Goal: Task Accomplishment & Management: Complete application form

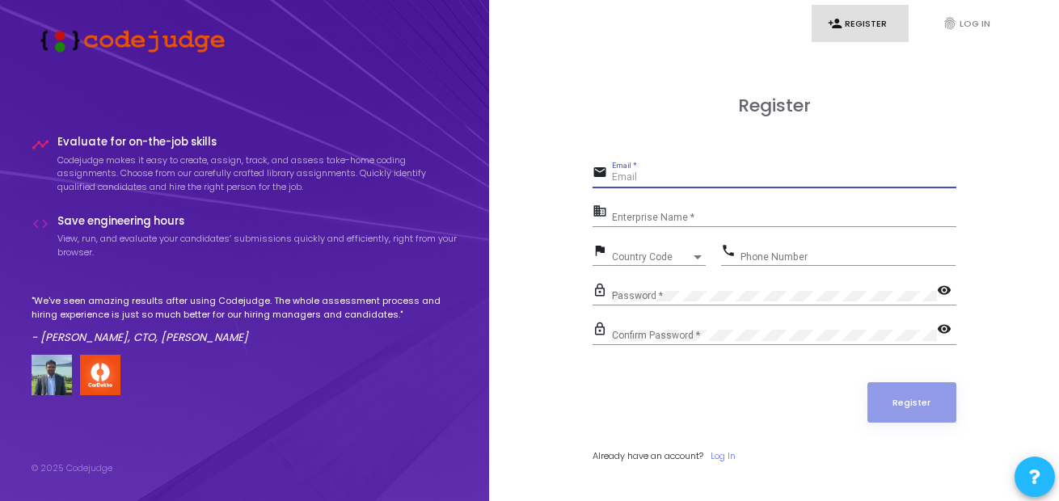
click at [665, 174] on input "Email *" at bounding box center [784, 177] width 345 height 11
type input "[EMAIL_ADDRESS][DOMAIN_NAME]"
click at [655, 208] on div "Enterprise Name *" at bounding box center [784, 213] width 345 height 25
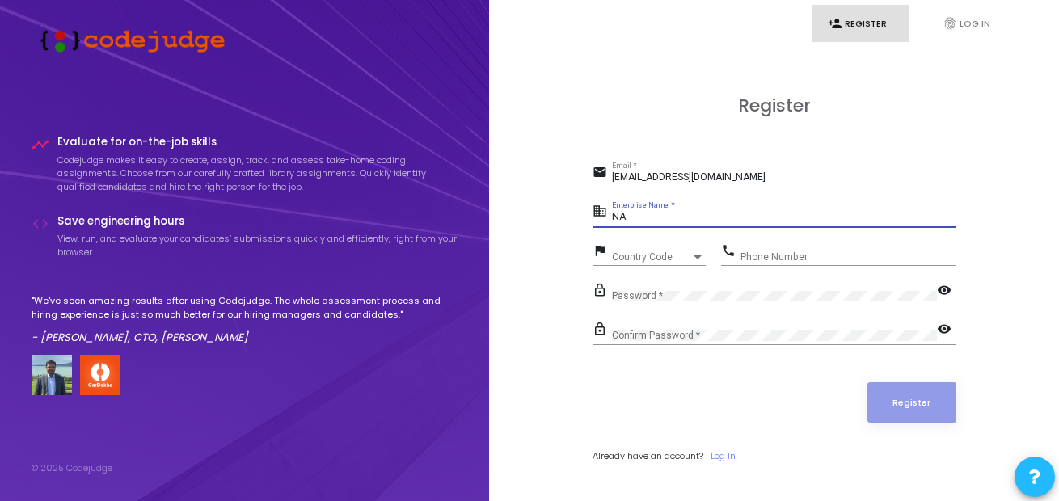
type input "NA"
click at [655, 247] on div "Country Code Country Code" at bounding box center [659, 253] width 94 height 25
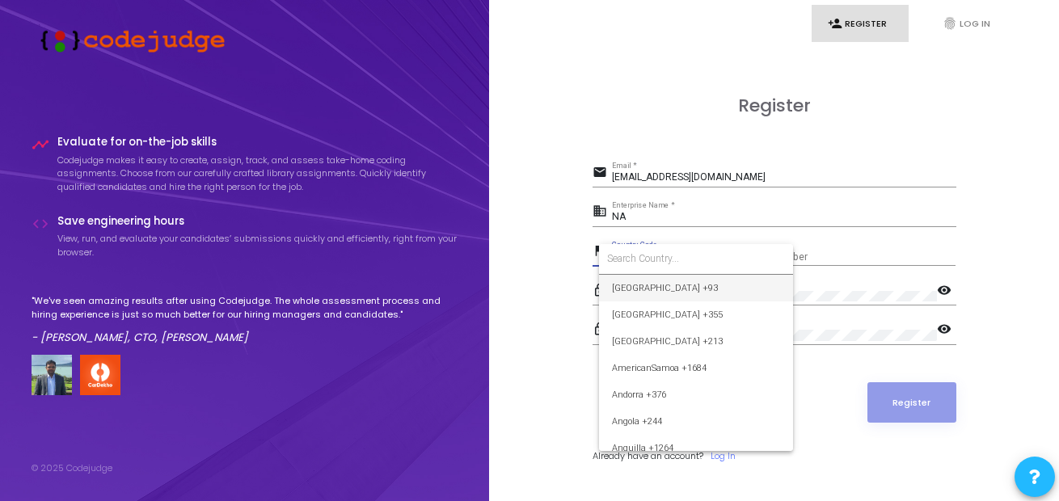
click at [653, 252] on input at bounding box center [696, 259] width 178 height 15
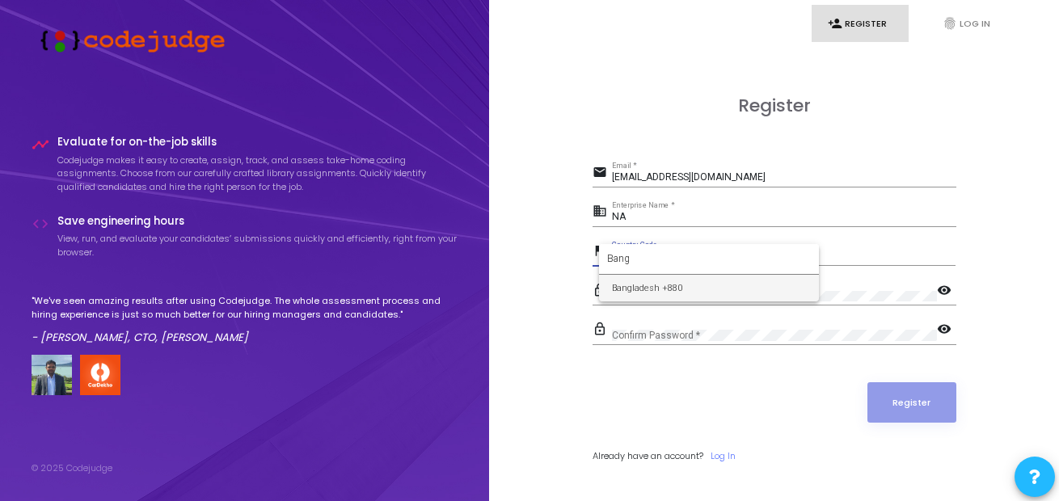
type input "Bang"
click at [660, 281] on span "Bangladesh +880" at bounding box center [709, 288] width 194 height 27
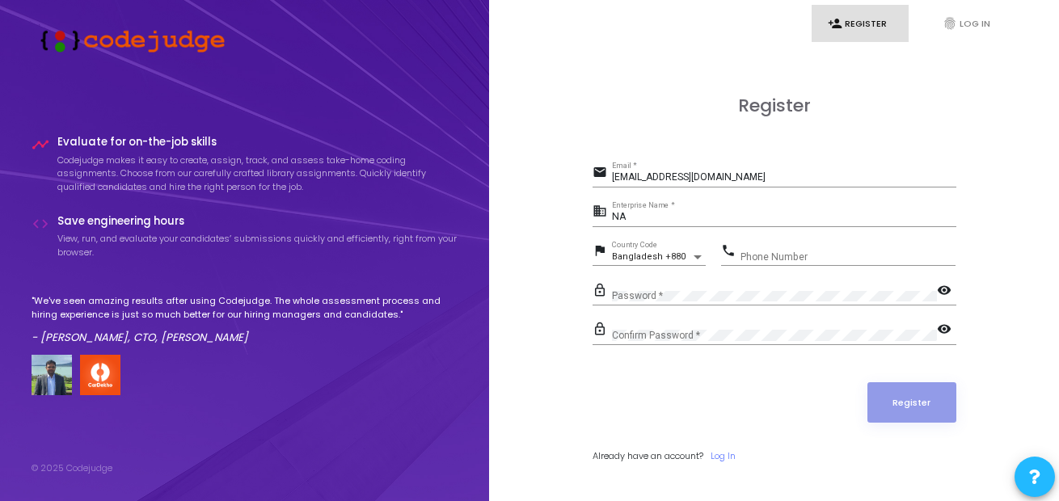
click at [785, 245] on div "Phone Number" at bounding box center [848, 253] width 215 height 25
click at [785, 257] on input "Phone Number" at bounding box center [848, 257] width 215 height 11
type input "1409096307"
click at [938, 293] on mat-icon "visibility" at bounding box center [946, 291] width 19 height 19
click at [942, 333] on mat-icon "visibility" at bounding box center [946, 330] width 19 height 19
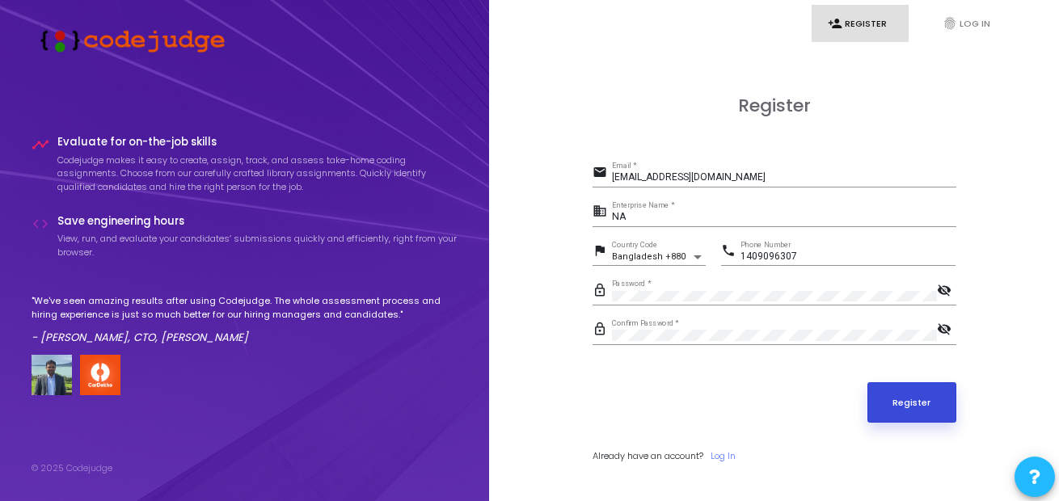
click at [900, 399] on button "Register" at bounding box center [912, 403] width 89 height 40
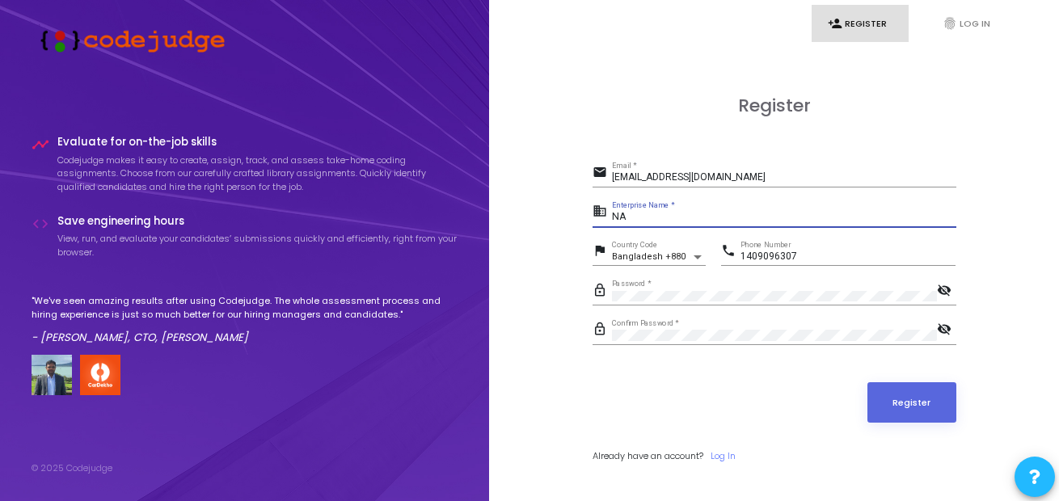
click at [625, 214] on input "NA" at bounding box center [784, 217] width 345 height 11
type input "rhsm"
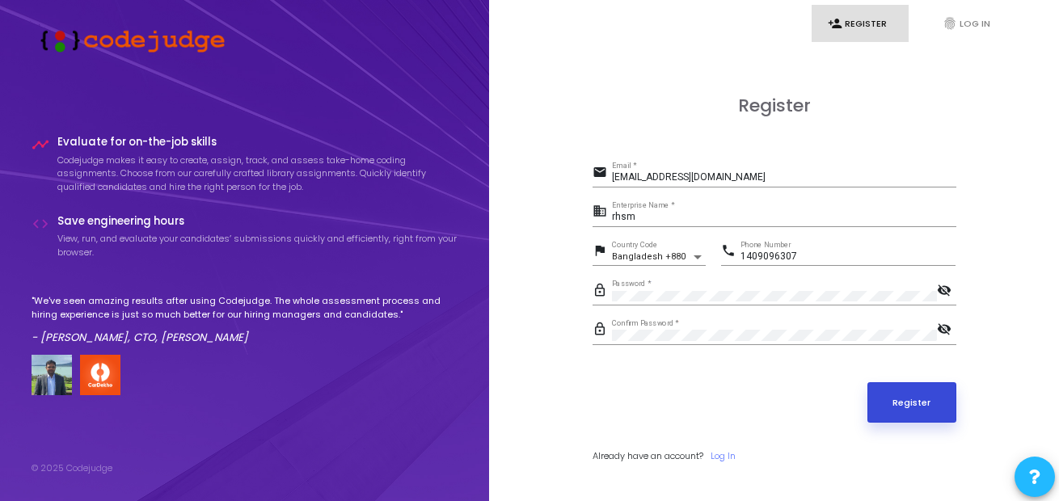
click at [896, 391] on button "Register" at bounding box center [912, 403] width 89 height 40
click at [914, 408] on button "Register" at bounding box center [912, 403] width 89 height 40
click at [701, 167] on div "[EMAIL_ADDRESS][DOMAIN_NAME] Email *" at bounding box center [784, 174] width 345 height 25
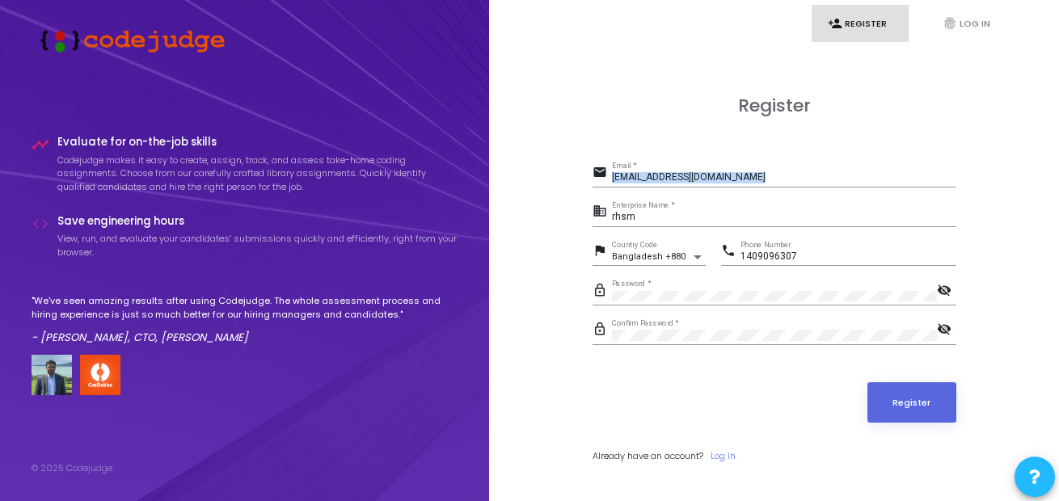
click at [701, 167] on div "[EMAIL_ADDRESS][DOMAIN_NAME] Email *" at bounding box center [784, 174] width 345 height 25
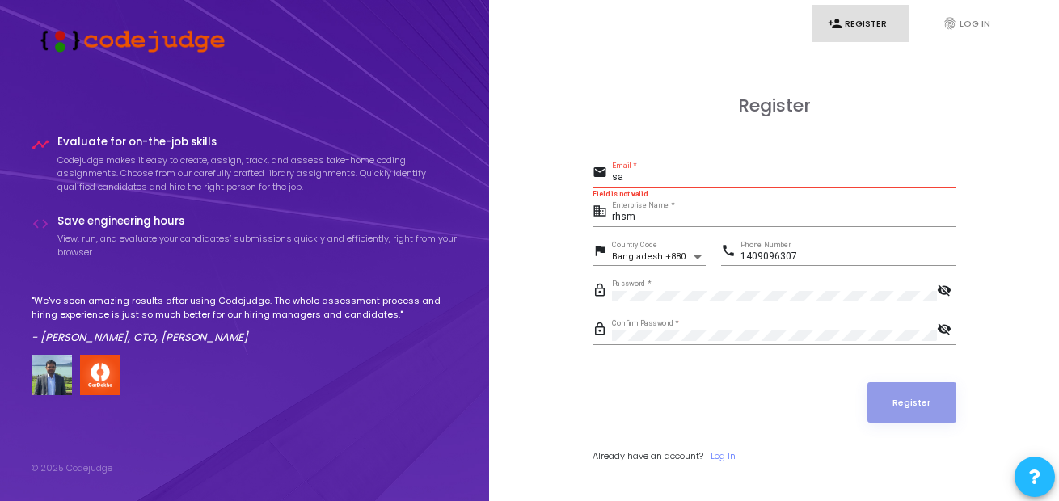
type input "[EMAIL_ADDRESS][DOMAIN_NAME]"
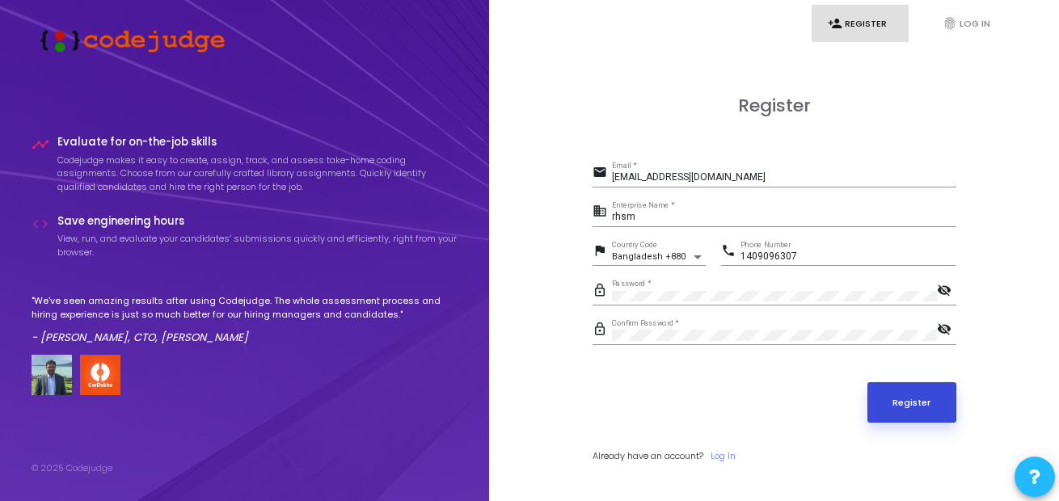
click at [919, 408] on button "Register" at bounding box center [912, 403] width 89 height 40
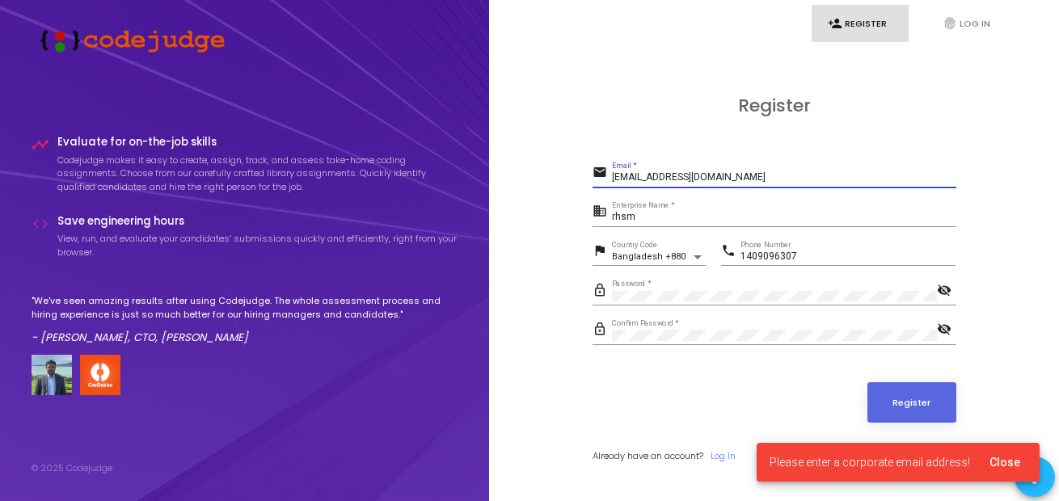
click at [675, 176] on input "[EMAIL_ADDRESS][DOMAIN_NAME]" at bounding box center [784, 177] width 345 height 11
